Goal: Task Accomplishment & Management: Complete application form

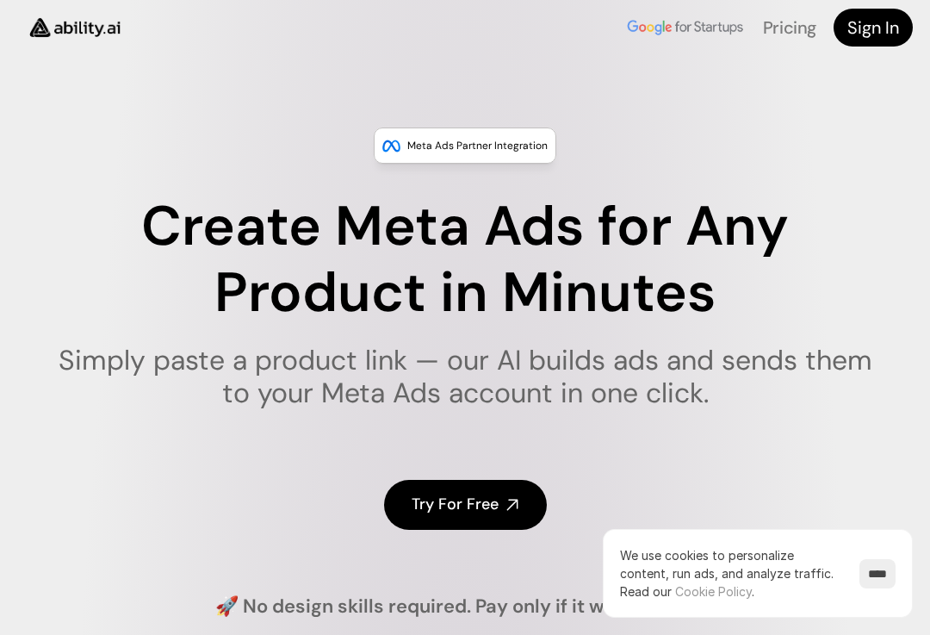
click at [232, 94] on div "Meta Ads Partner Integration Create Meta Ads for Any Product in Minutes Simply …" at bounding box center [465, 371] width 930 height 598
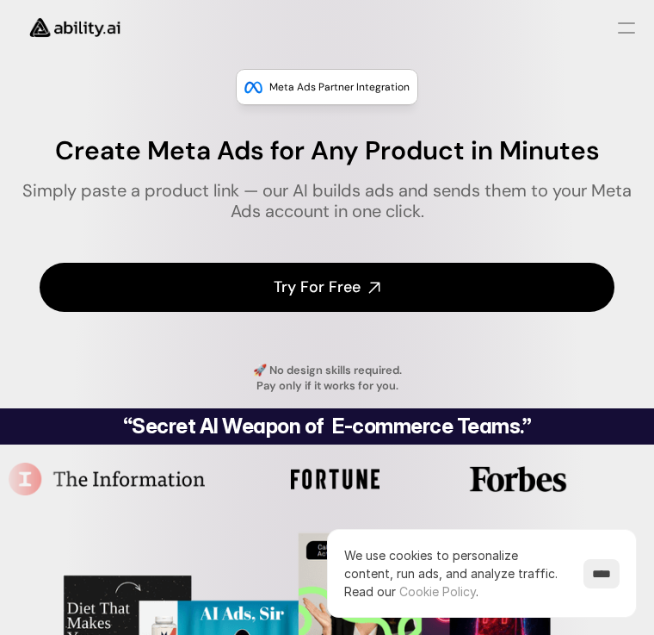
click at [629, 215] on h1 "Simply paste a product link — our AI builds ads and sends them to your Meta Ads…" at bounding box center [327, 200] width 627 height 41
click at [641, 232] on div "Meta Ads Partner Integration Create Meta Ads for Any Product in Minutes Simply …" at bounding box center [327, 231] width 654 height 353
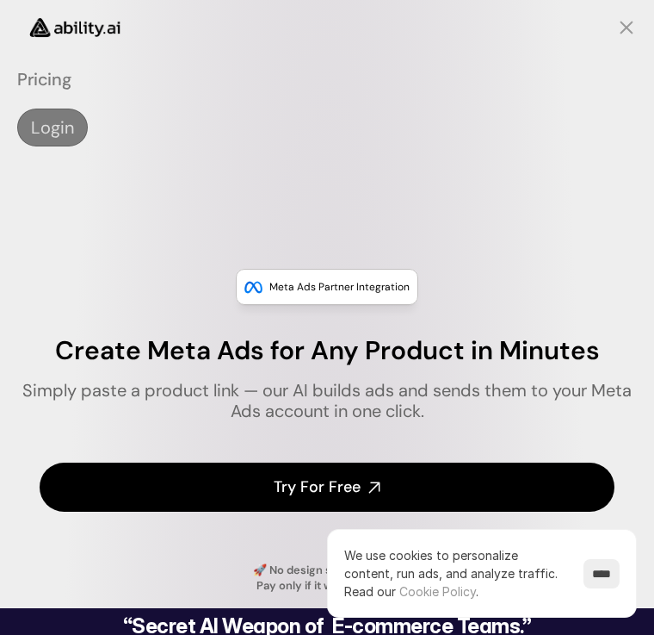
click at [40, 121] on h4 "Login" at bounding box center [52, 127] width 43 height 24
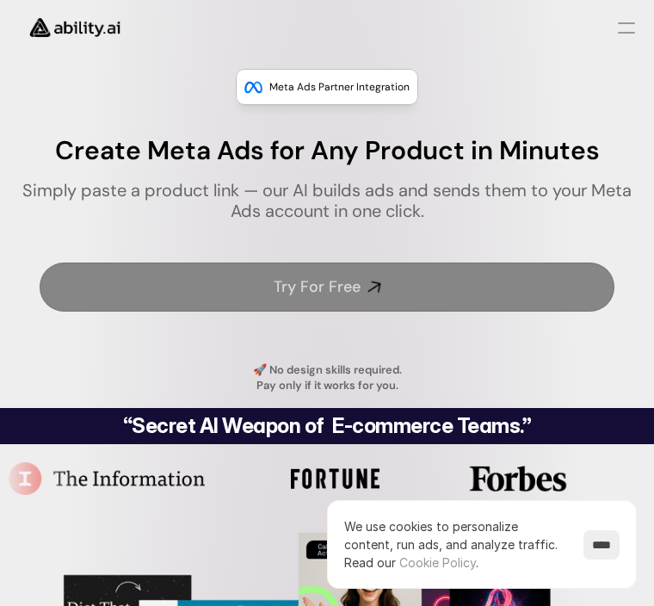
click at [288, 288] on h4 "Try For Free" at bounding box center [317, 287] width 87 height 22
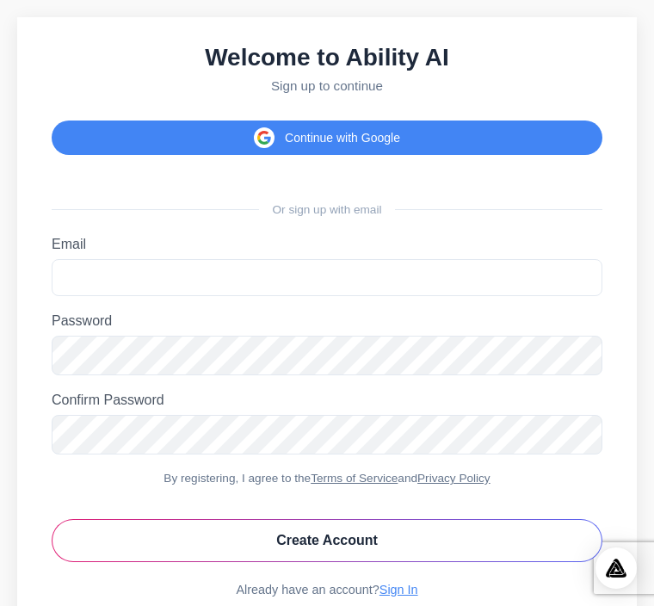
click at [355, 155] on button "Continue with Google" at bounding box center [327, 138] width 551 height 34
click at [303, 145] on button "Continue with Google" at bounding box center [327, 138] width 551 height 34
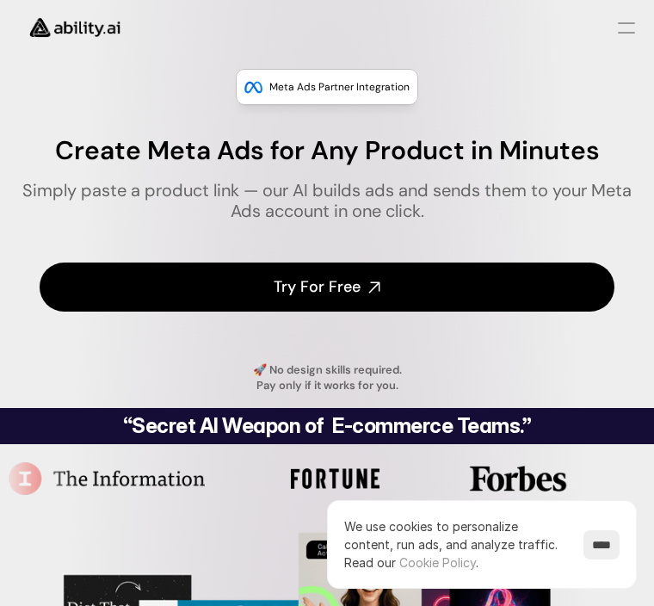
click at [301, 76] on div "Meta Ads Partner Integration" at bounding box center [327, 87] width 183 height 36
click at [328, 80] on p "Meta Ads Partner Integration" at bounding box center [339, 86] width 140 height 17
click at [255, 82] on img at bounding box center [254, 86] width 18 height 29
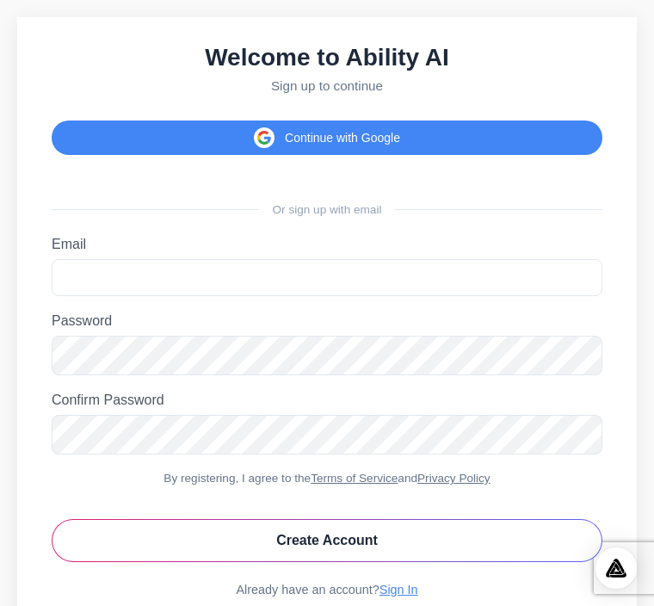
click at [335, 151] on button "Continue with Google" at bounding box center [327, 138] width 551 height 34
